Goal: Navigation & Orientation: Find specific page/section

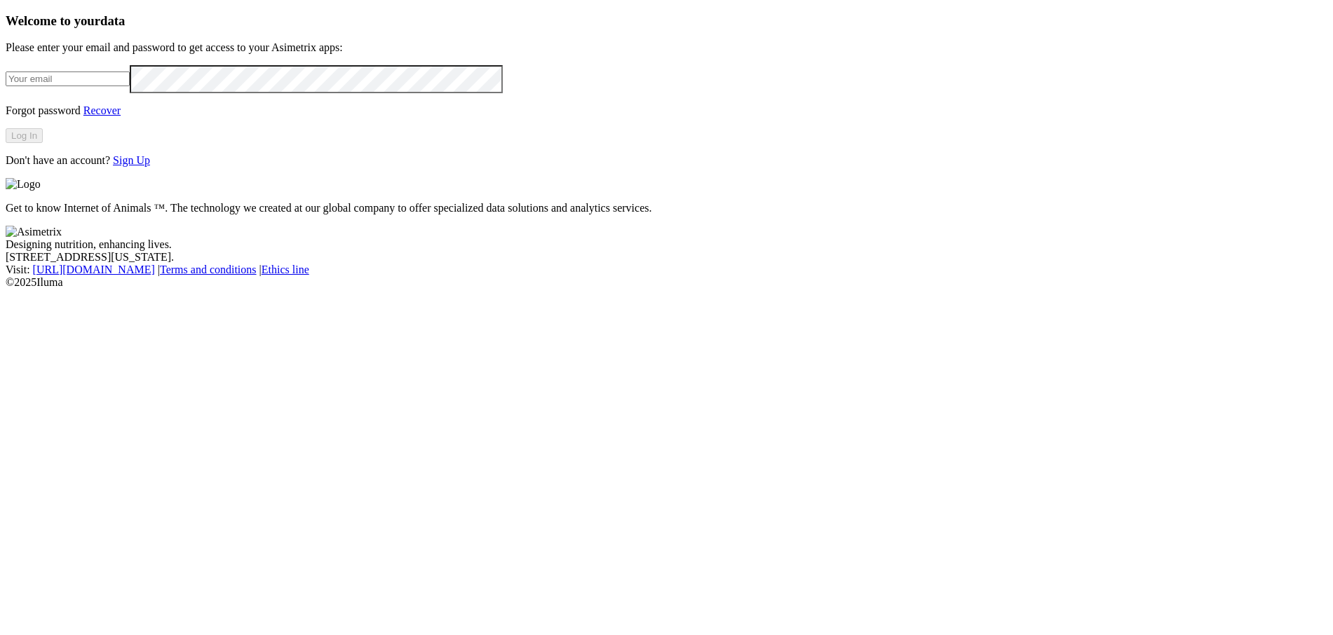
type input "[PERSON_NAME][EMAIL_ADDRESS][DOMAIN_NAME]"
click at [43, 143] on button "Log In" at bounding box center [24, 135] width 37 height 15
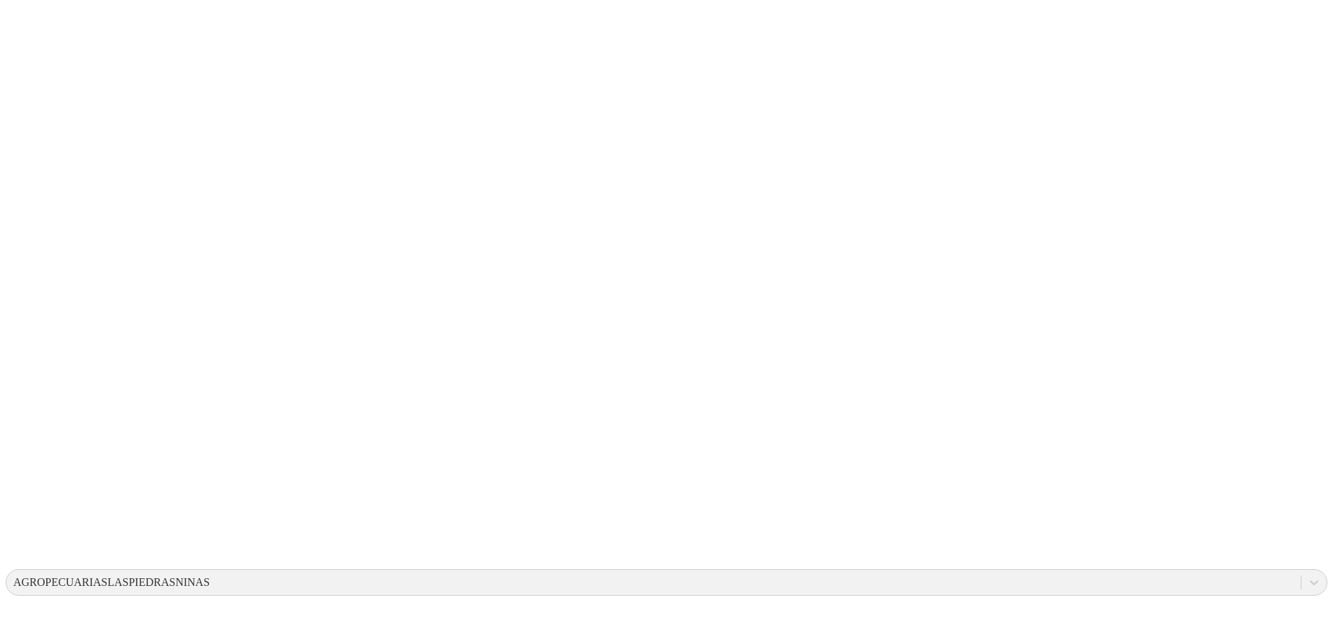
click at [210, 576] on div "AGROPECUARIASLASPIEDRASNINAS" at bounding box center [111, 582] width 196 height 13
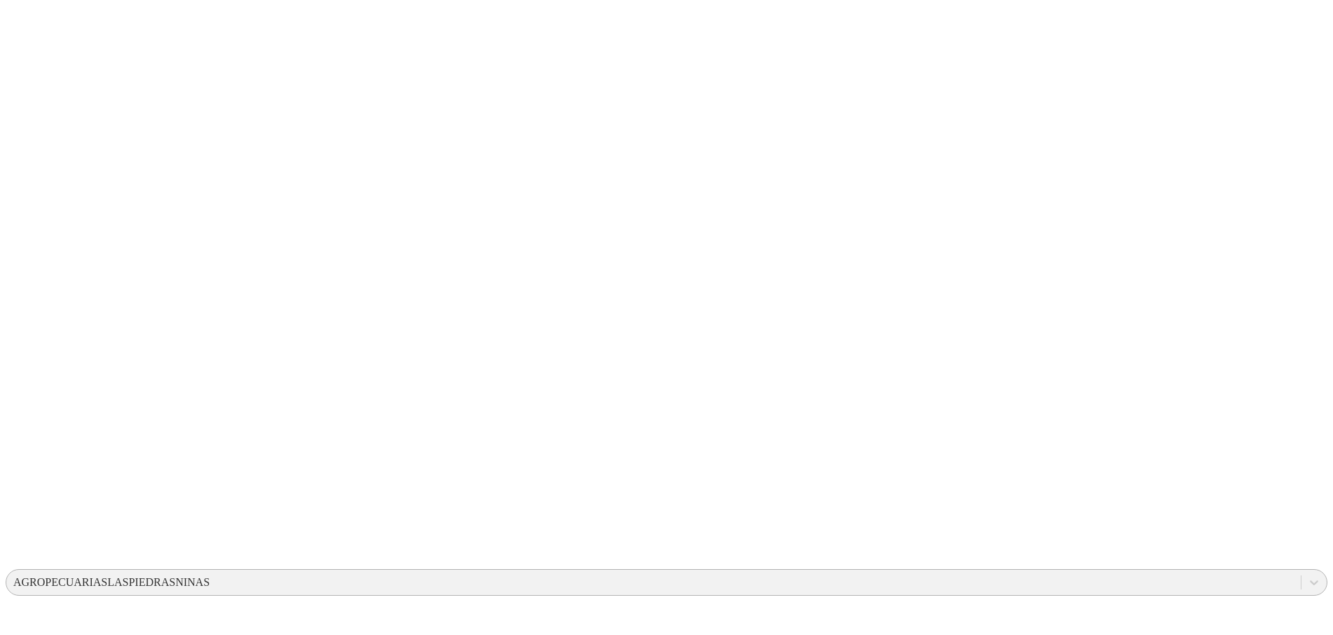
click at [1111, 572] on div "AGROPECUARIASLASPIEDRASNINAS" at bounding box center [653, 582] width 1294 height 21
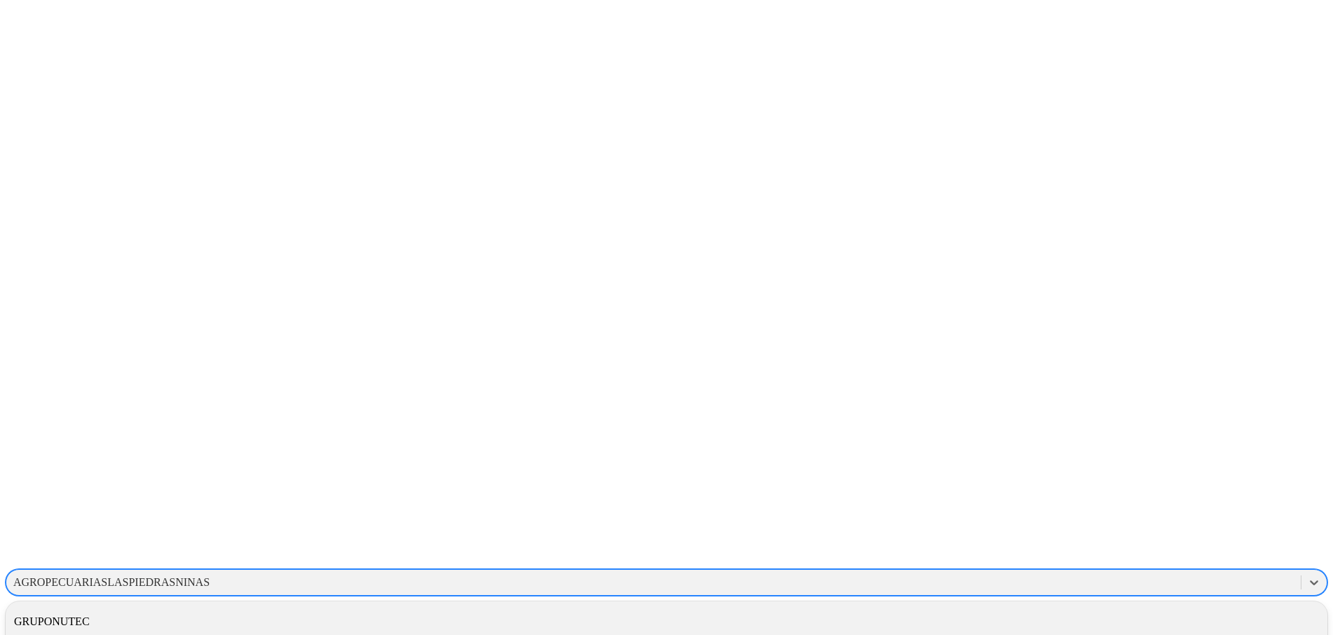
scroll to position [385, 0]
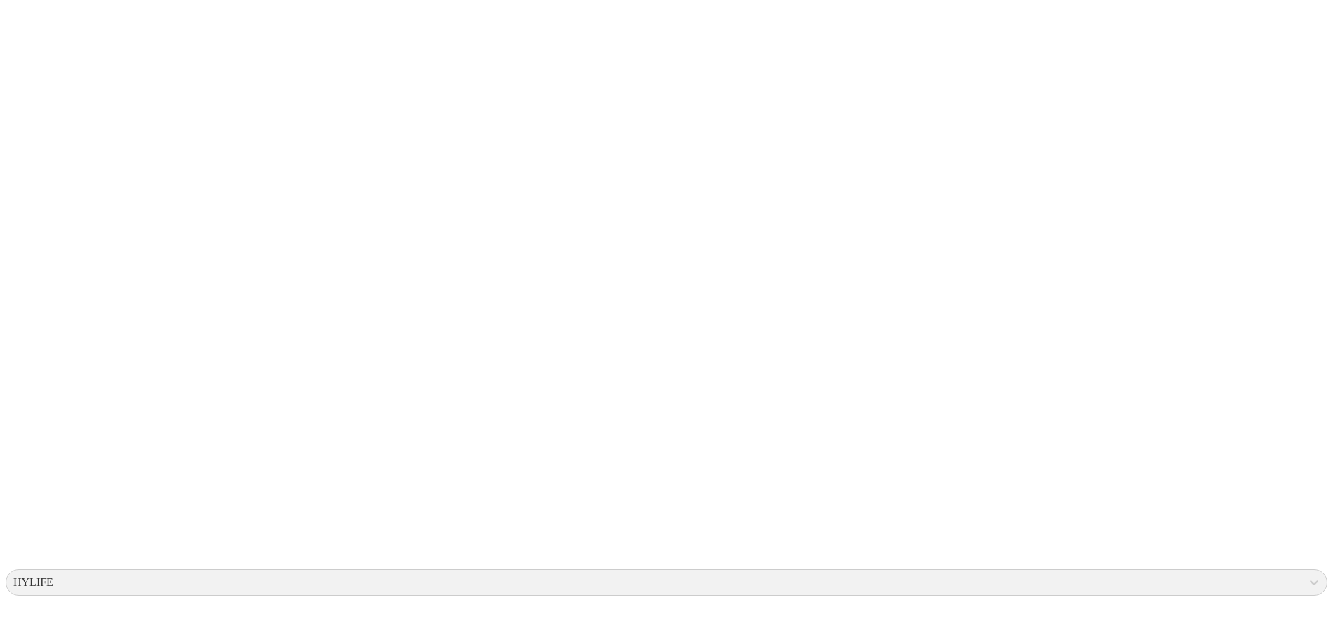
click at [1063, 572] on div "HYLIFE" at bounding box center [653, 582] width 1294 height 21
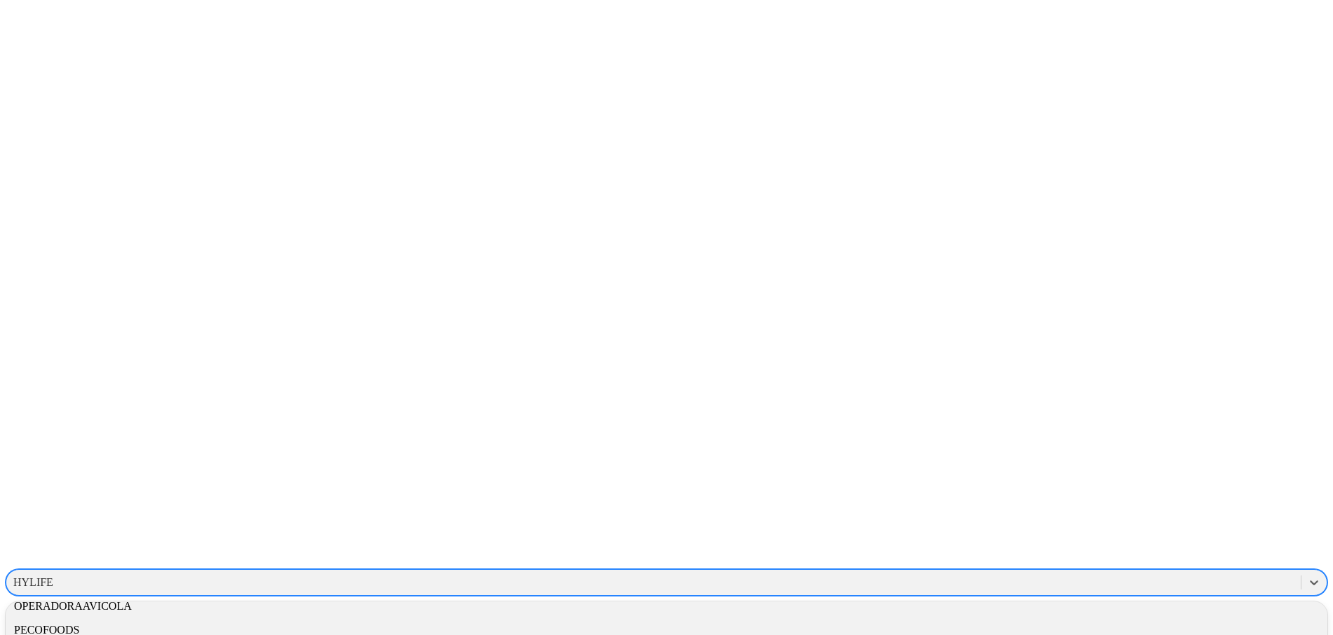
scroll to position [766, 0]
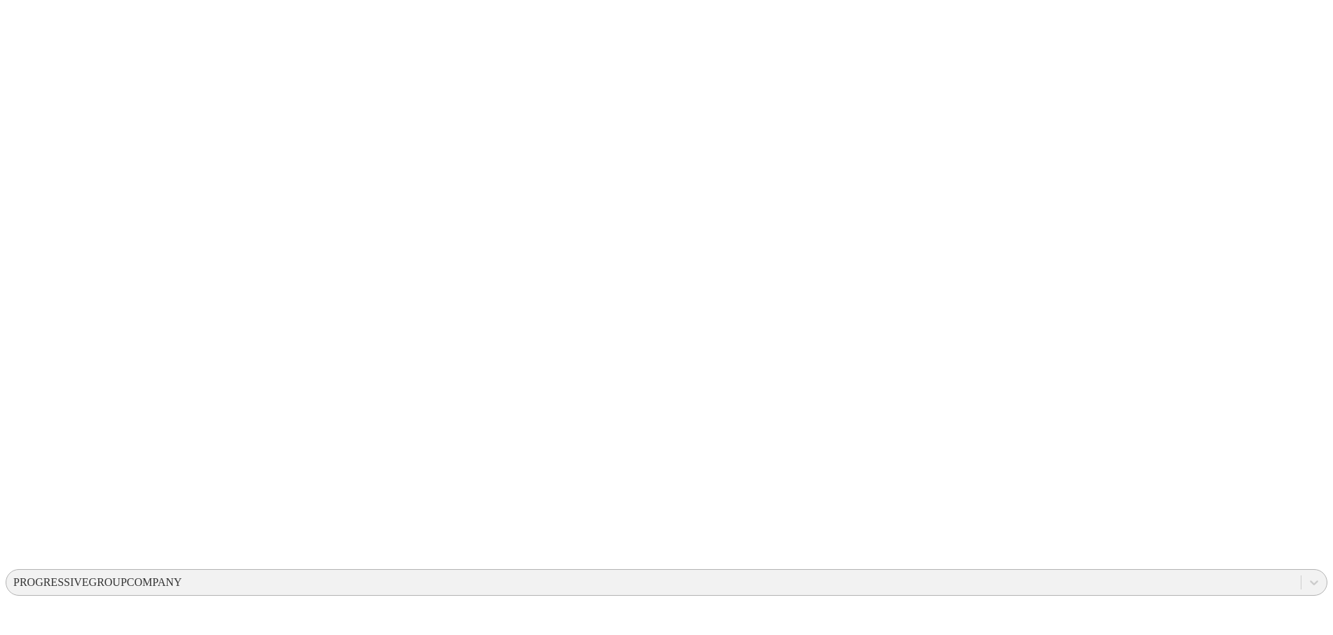
click at [1102, 572] on div "PROGRESSIVEGROUPCOMPANY" at bounding box center [653, 582] width 1294 height 21
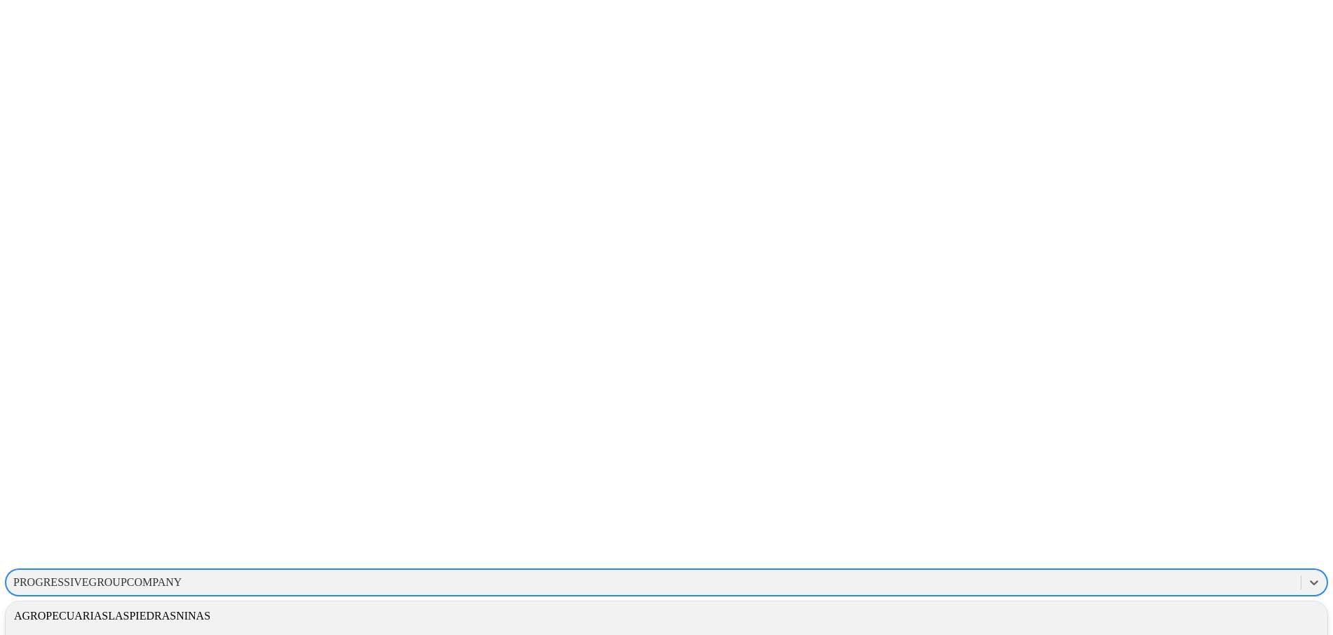
click at [1162, 628] on div "ALIAR" at bounding box center [666, 640] width 1321 height 24
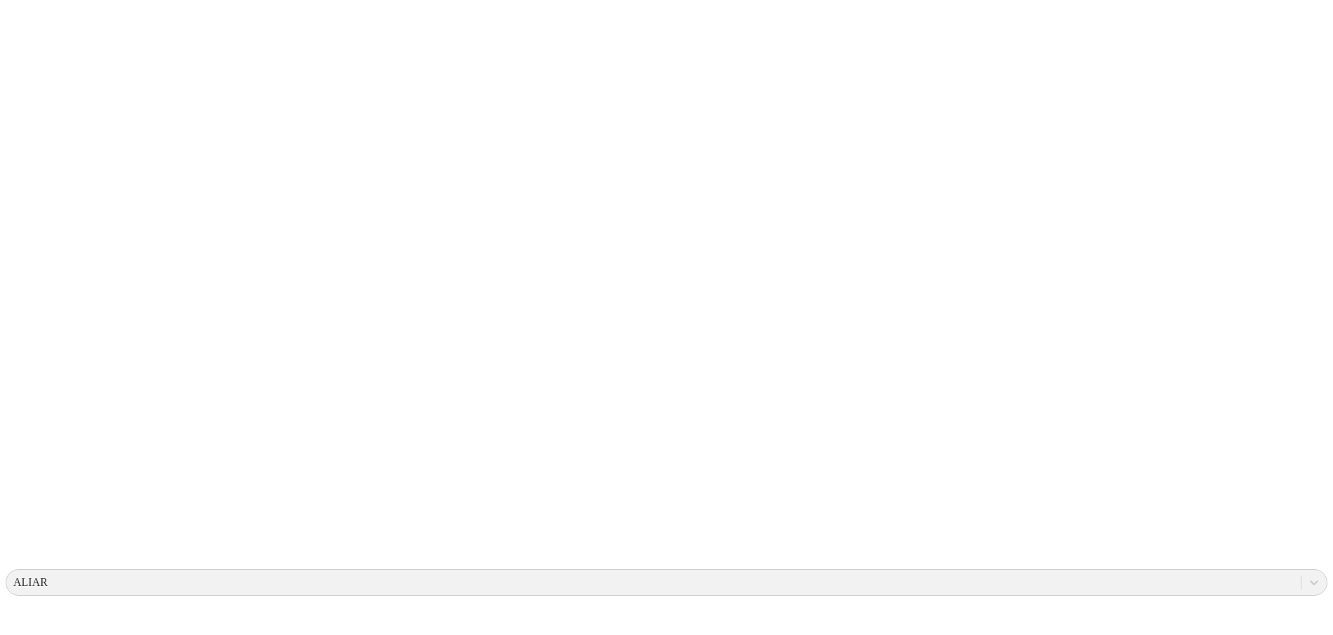
click at [1301, 570] on div at bounding box center [1313, 582] width 25 height 25
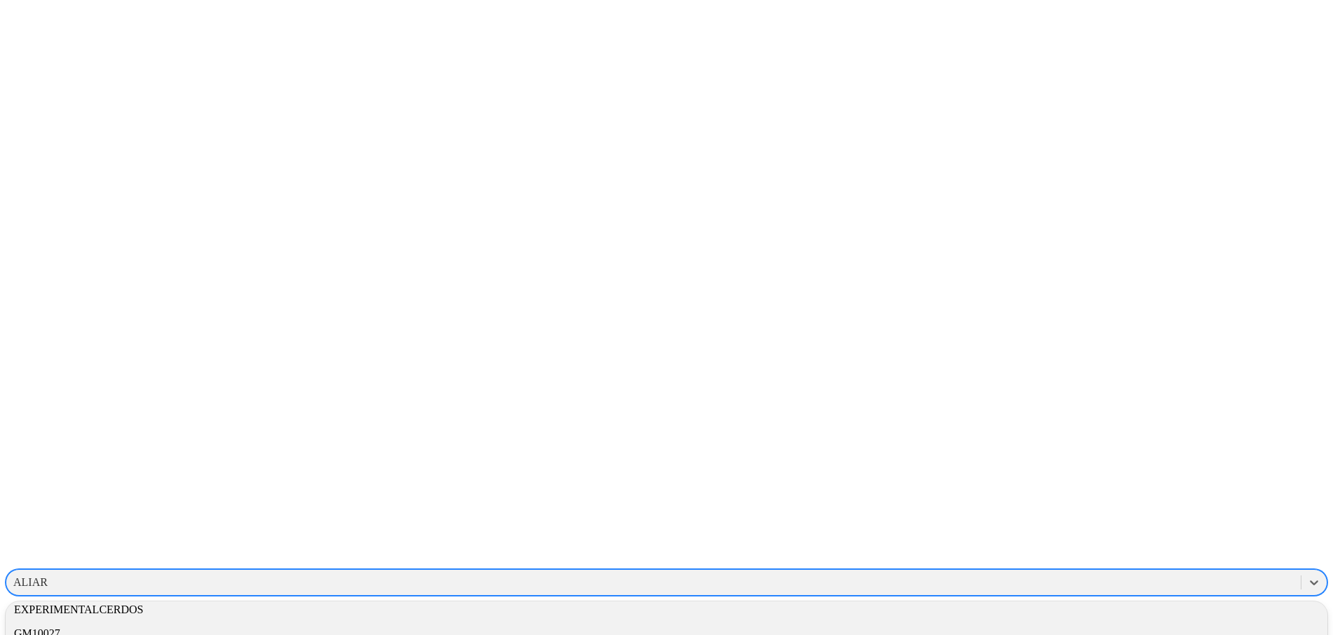
scroll to position [344, 0]
click at [1146, 618] on div "GM10027" at bounding box center [666, 630] width 1321 height 24
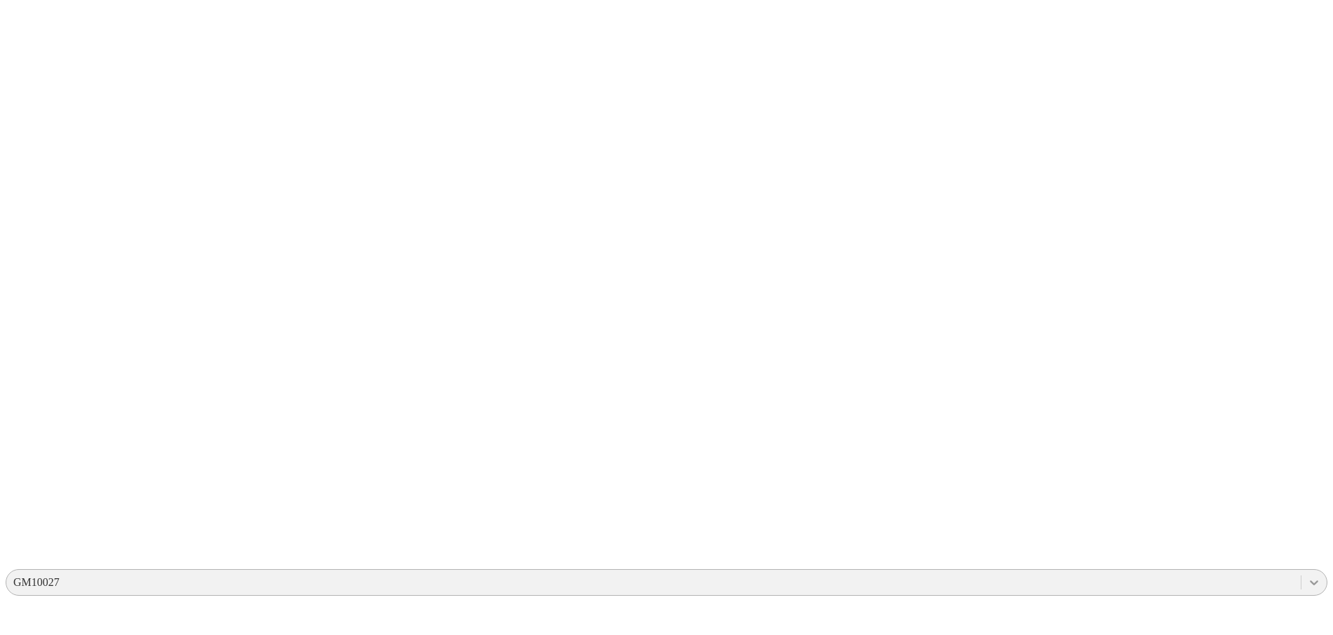
click at [1307, 576] on icon at bounding box center [1314, 583] width 14 height 14
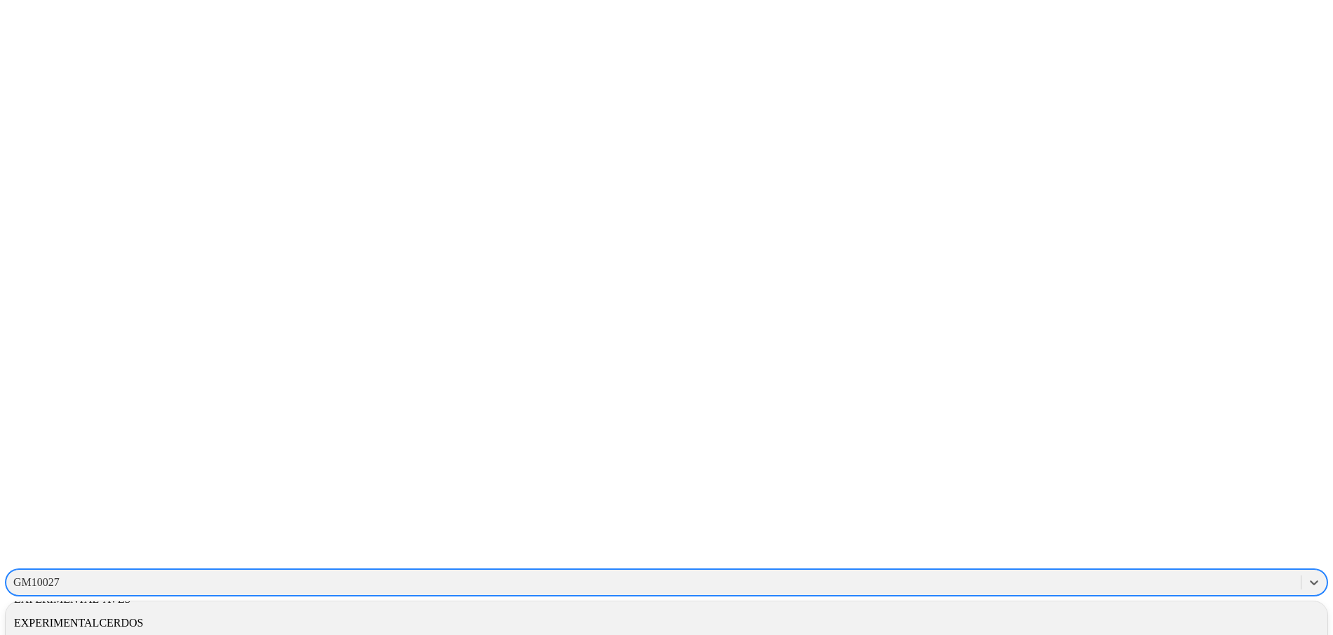
scroll to position [333, 0]
click at [1116, 605] on div "EXPERIMENTALCERDOS" at bounding box center [666, 617] width 1321 height 24
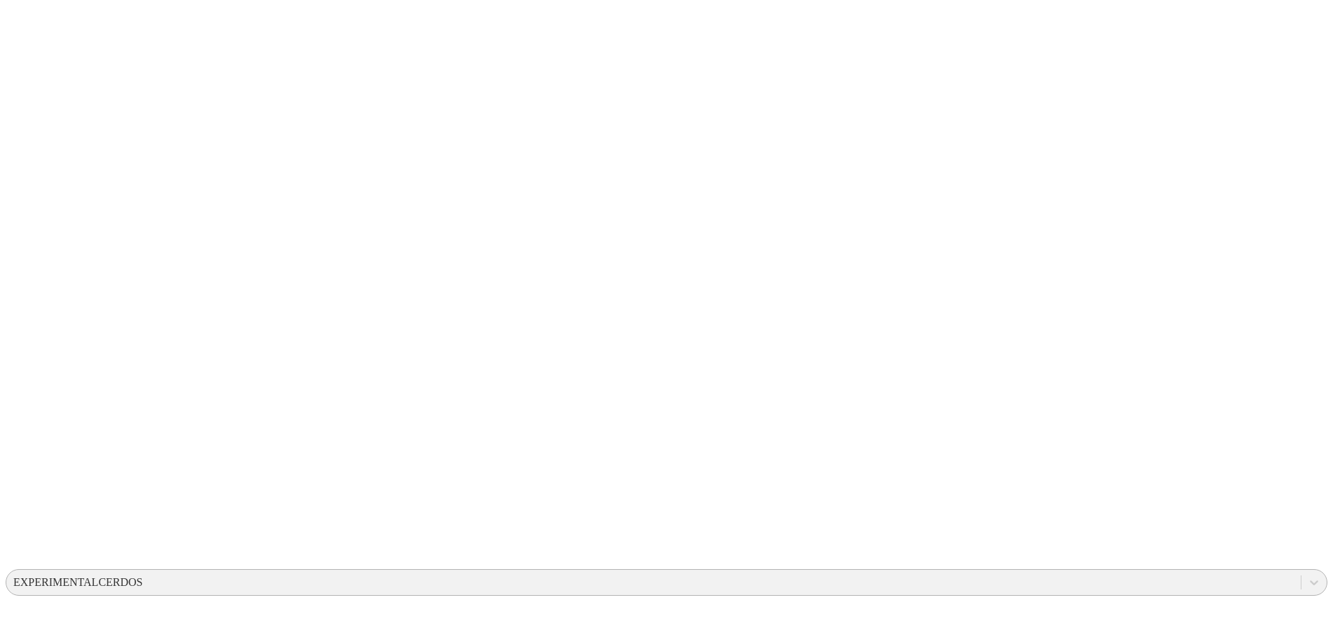
click at [143, 576] on div "EXPERIMENTALCERDOS" at bounding box center [78, 582] width 130 height 13
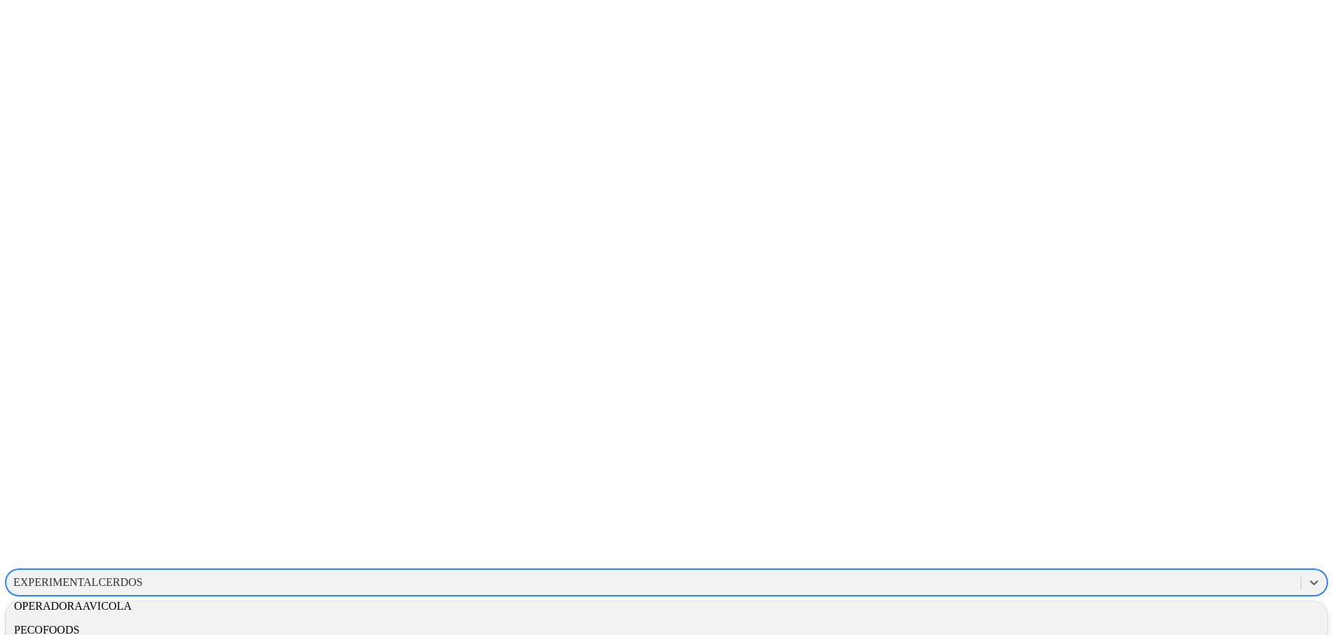
scroll to position [777, 0]
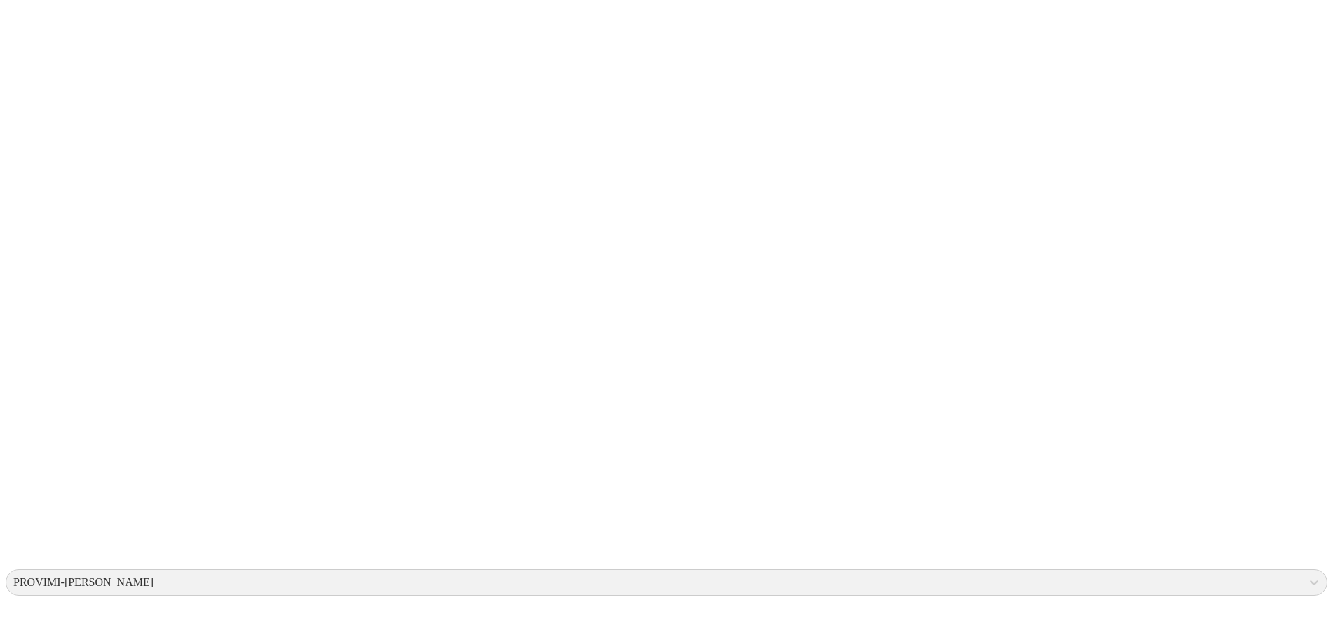
click at [154, 576] on div "PROVIMI-[PERSON_NAME]" at bounding box center [83, 582] width 140 height 13
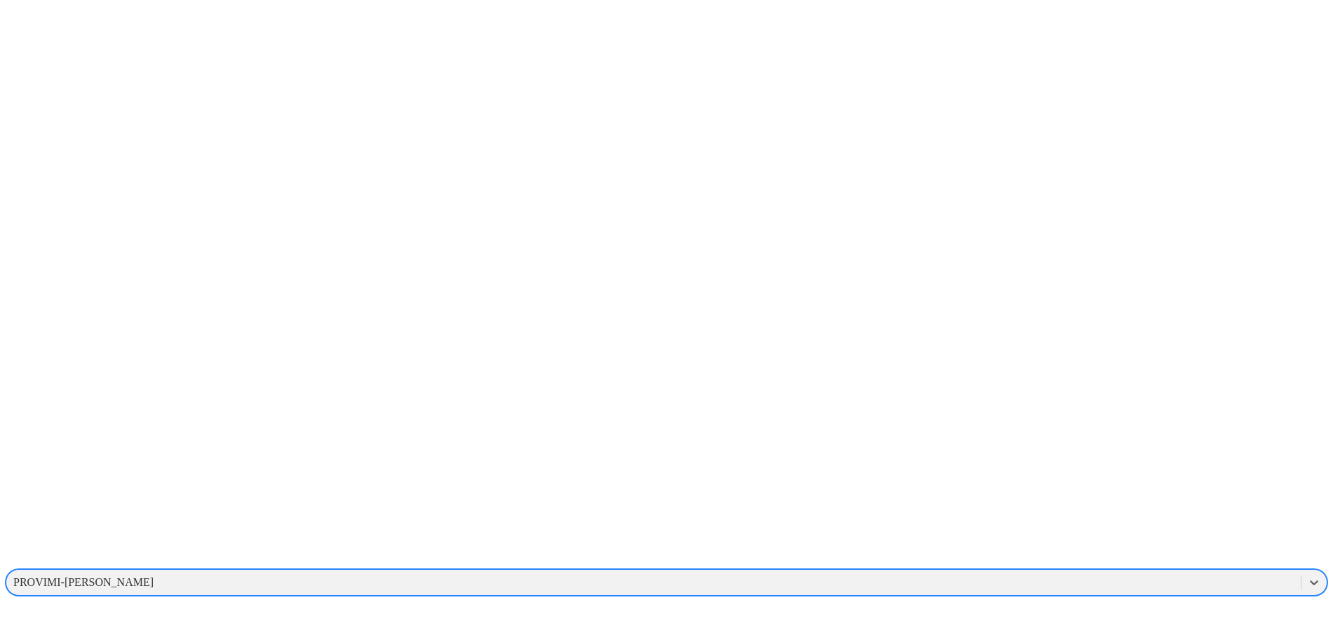
click at [154, 576] on div "PROVIMI-[PERSON_NAME]" at bounding box center [83, 582] width 140 height 13
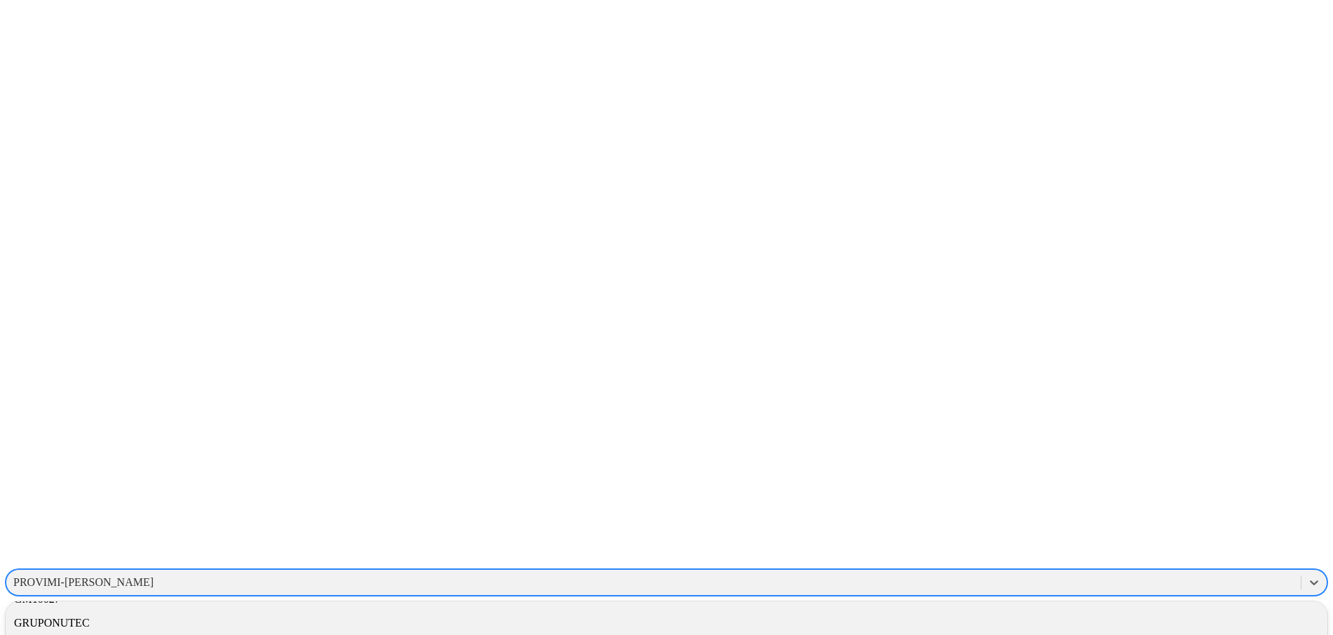
scroll to position [372, 0]
click at [1163, 613] on div "GRUPONUTEC" at bounding box center [666, 625] width 1321 height 24
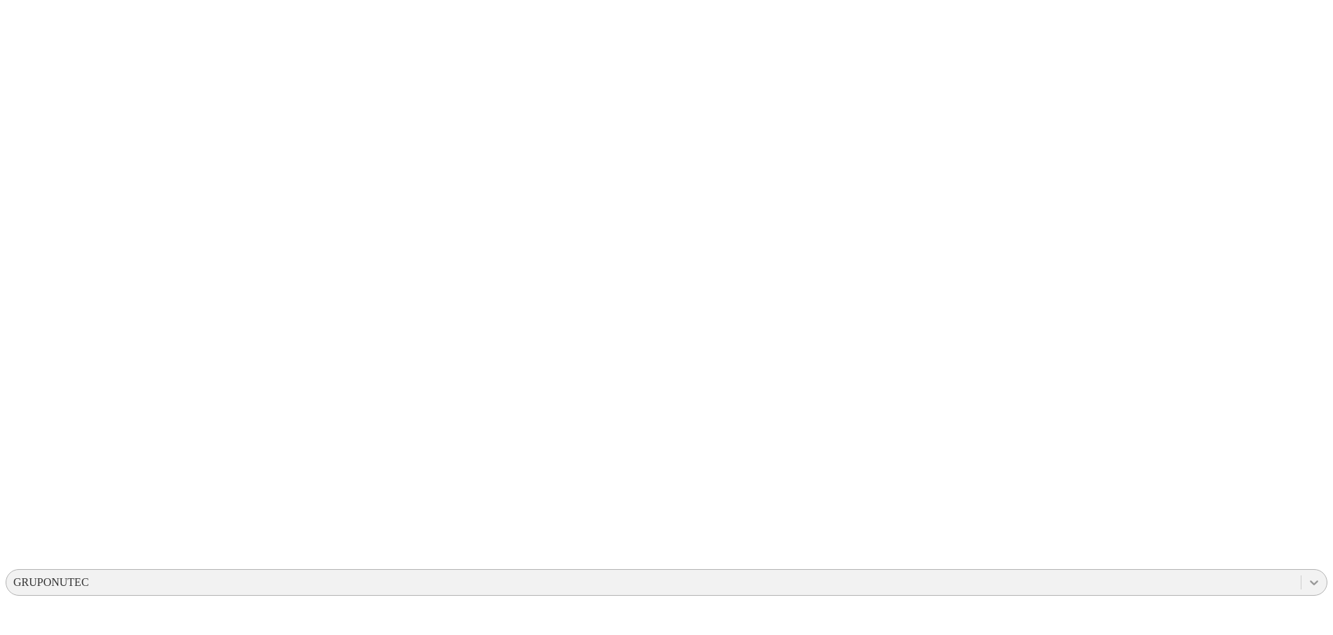
click at [1301, 570] on div at bounding box center [1313, 582] width 25 height 25
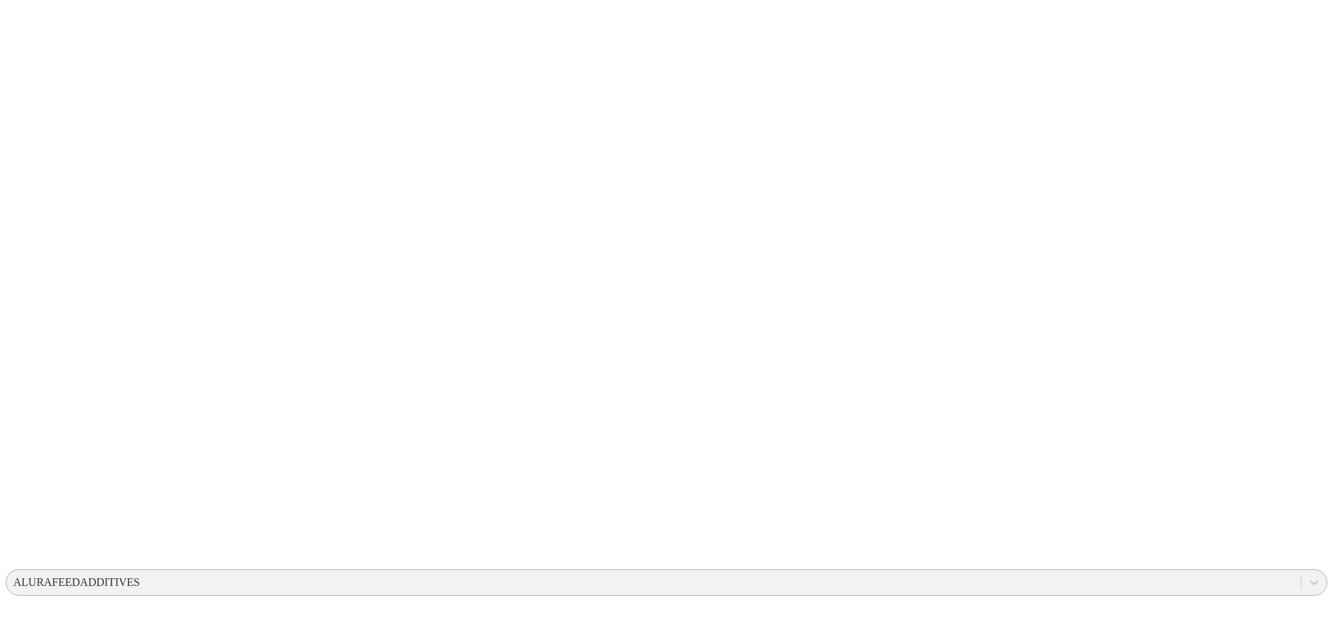
click at [140, 576] on div "ALURAFEEDADDITIVES" at bounding box center [76, 582] width 126 height 13
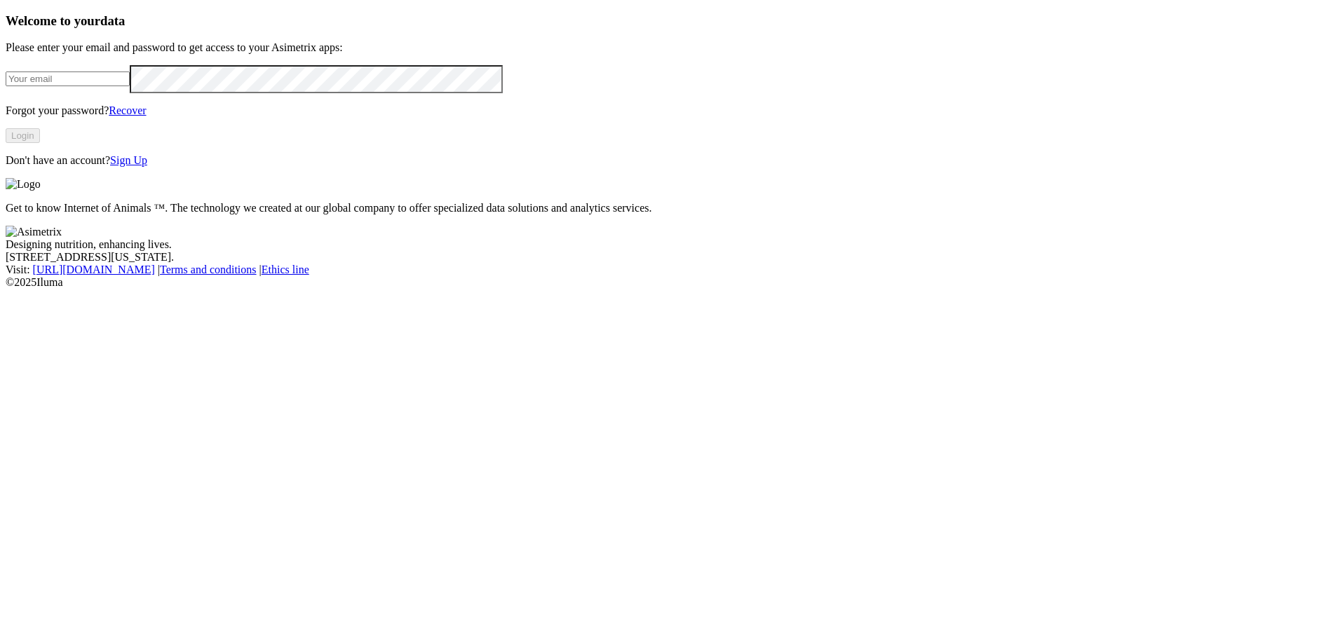
type input "sebastian.villegas@premexcorp.com"
click at [40, 143] on button "Login" at bounding box center [23, 135] width 34 height 15
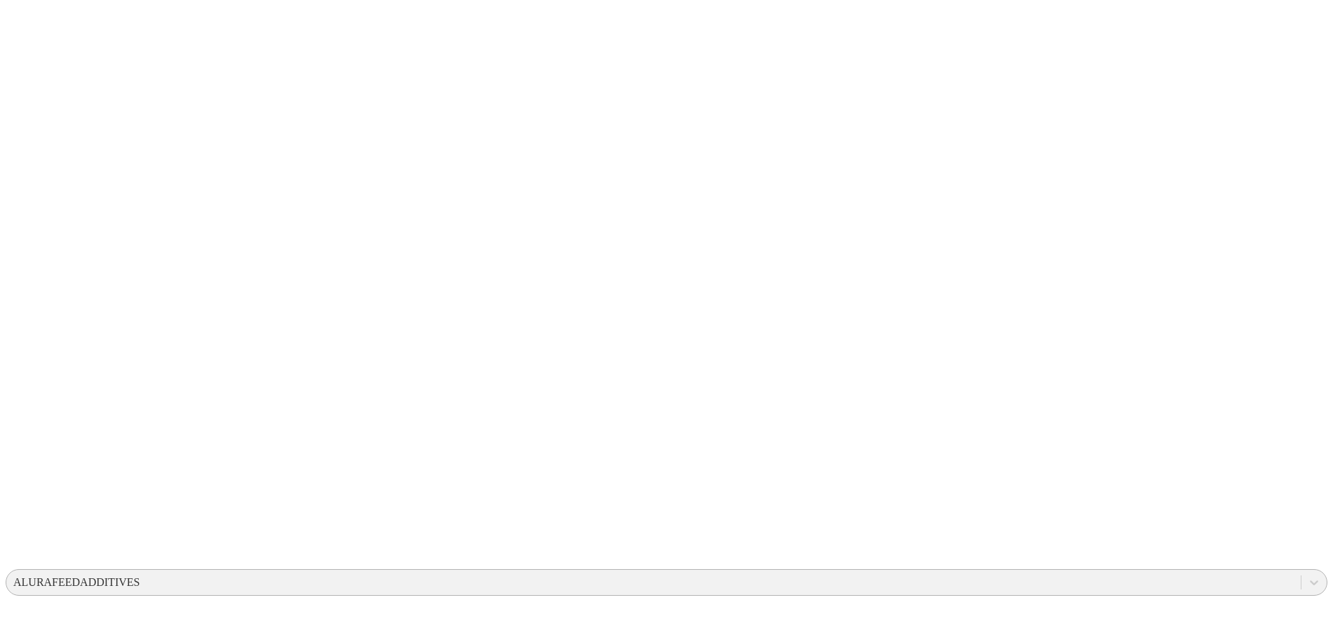
click at [996, 572] on div "ALURAFEEDADDITIVES" at bounding box center [653, 582] width 1294 height 21
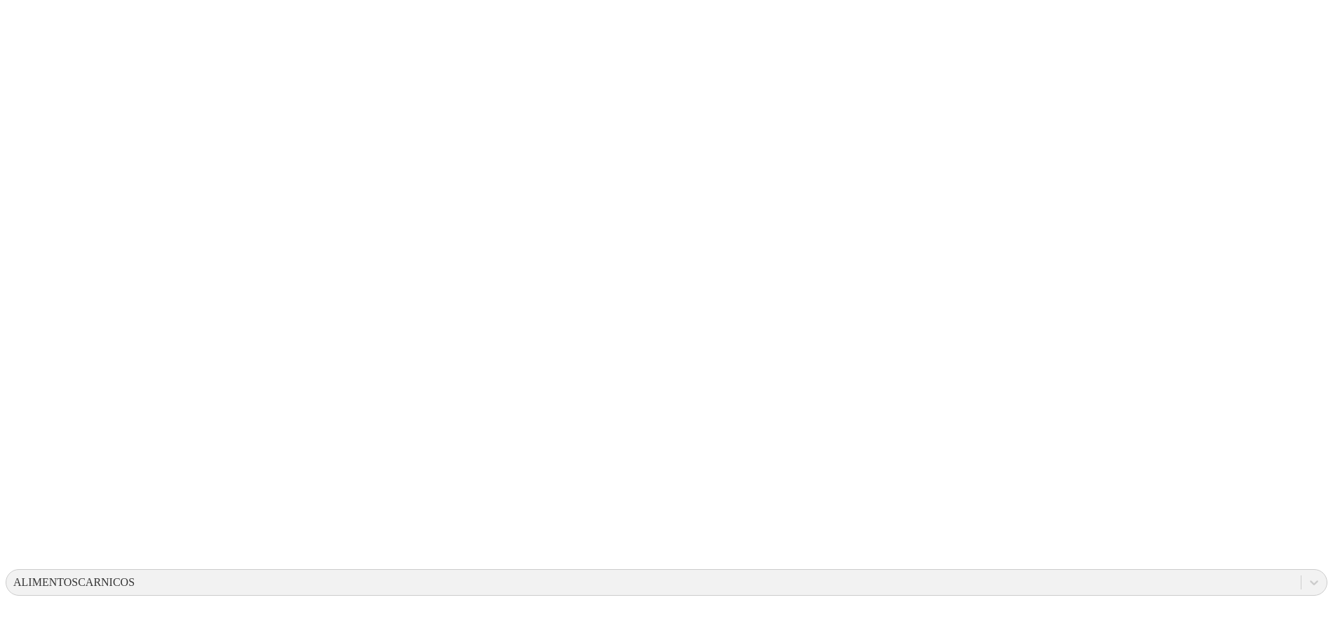
drag, startPoint x: 758, startPoint y: 228, endPoint x: 822, endPoint y: 369, distance: 155.3
click at [135, 576] on div "ALIMENTOSCARNICOS" at bounding box center [73, 582] width 121 height 13
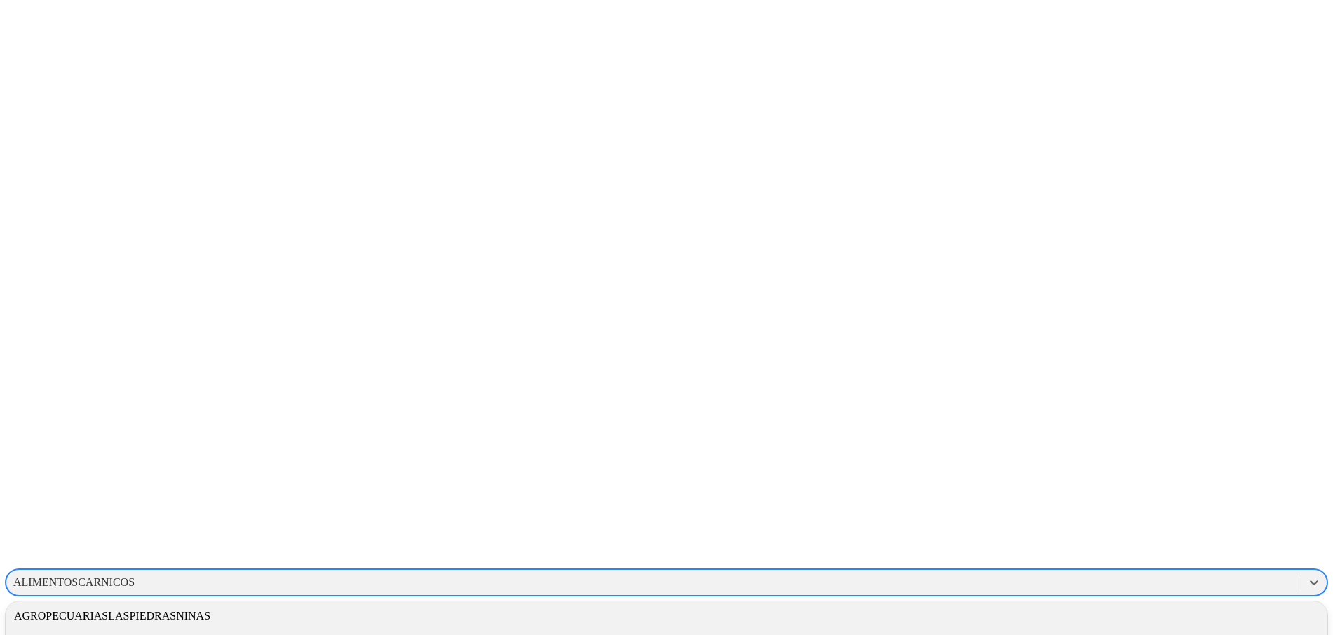
click at [1143, 628] on div "ALIAR" at bounding box center [666, 640] width 1321 height 24
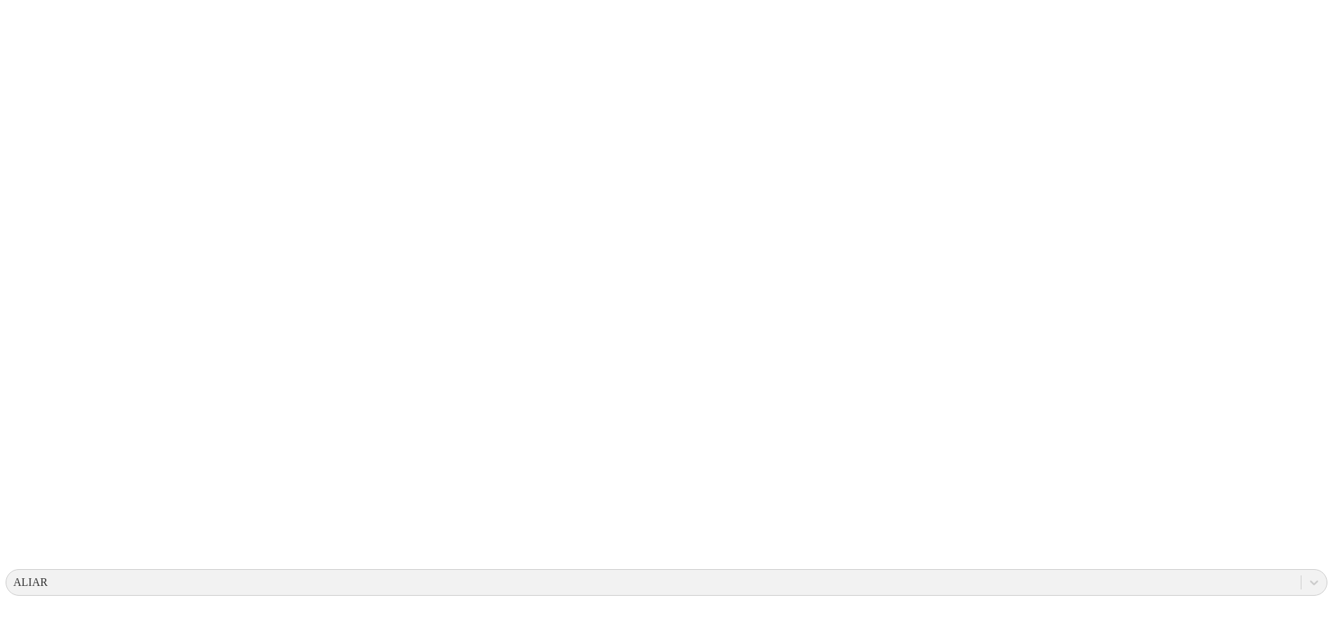
drag, startPoint x: 728, startPoint y: 252, endPoint x: 903, endPoint y: 376, distance: 213.8
click at [1157, 572] on div "ALIAR" at bounding box center [653, 582] width 1294 height 21
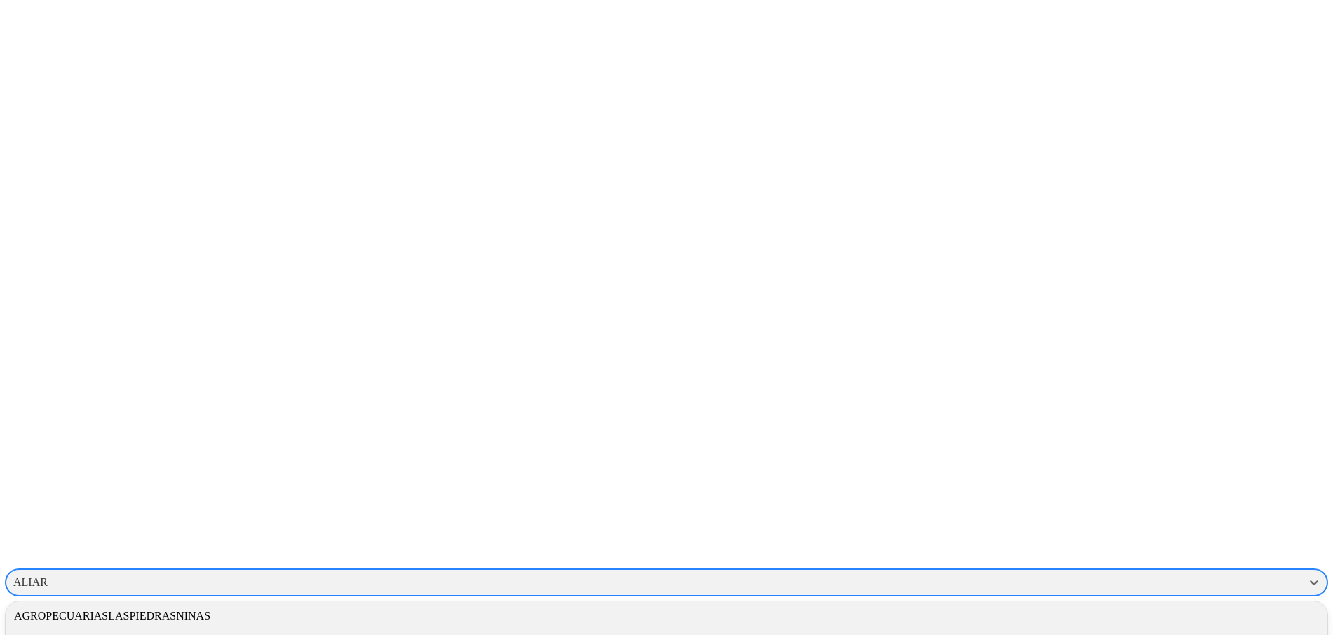
click at [1101, 604] on div "AGROPECUARIASLASPIEDRASNINAS" at bounding box center [666, 616] width 1321 height 24
